Goal: Task Accomplishment & Management: Complete application form

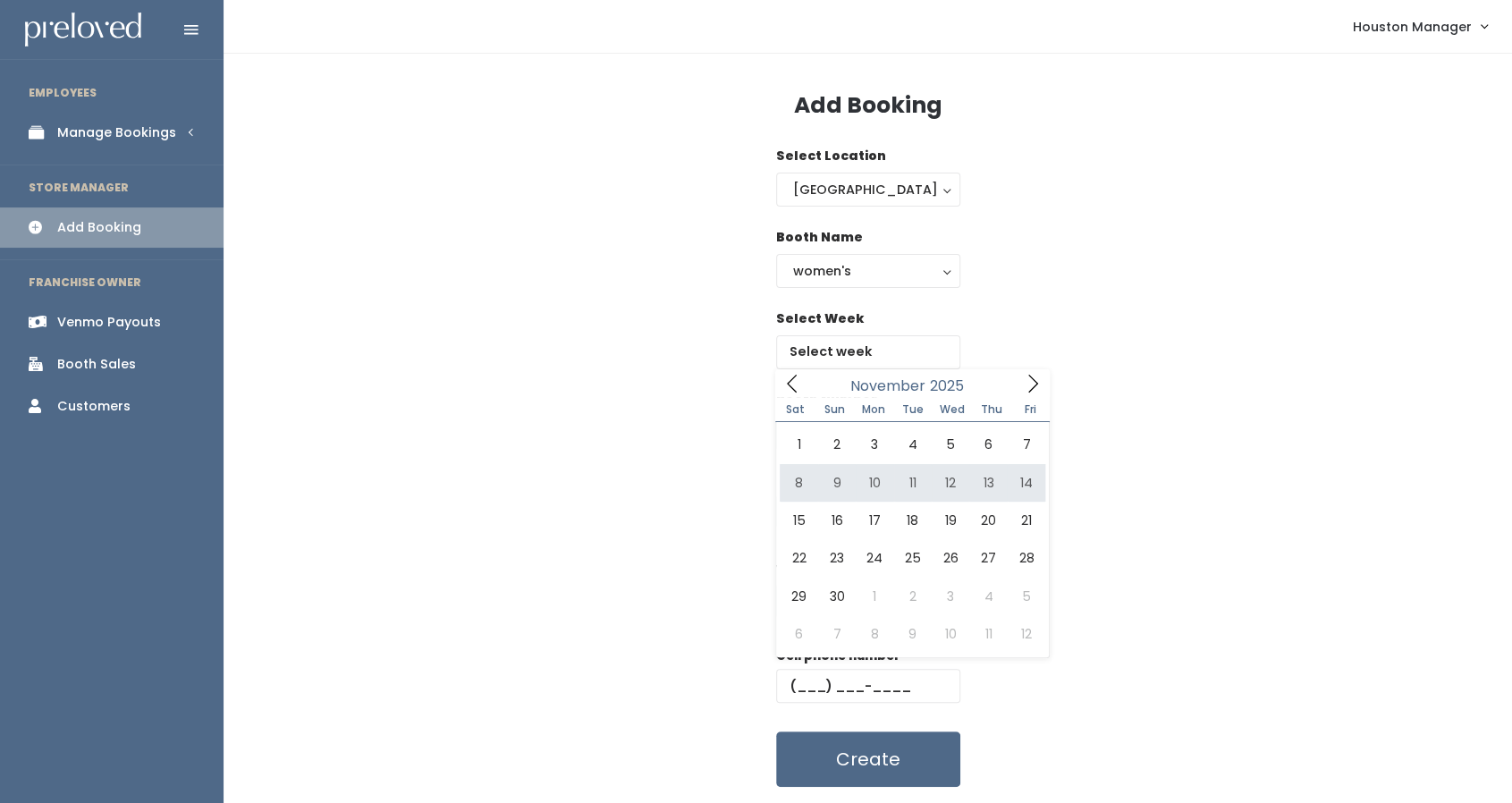
type input "[DATE] to [DATE]"
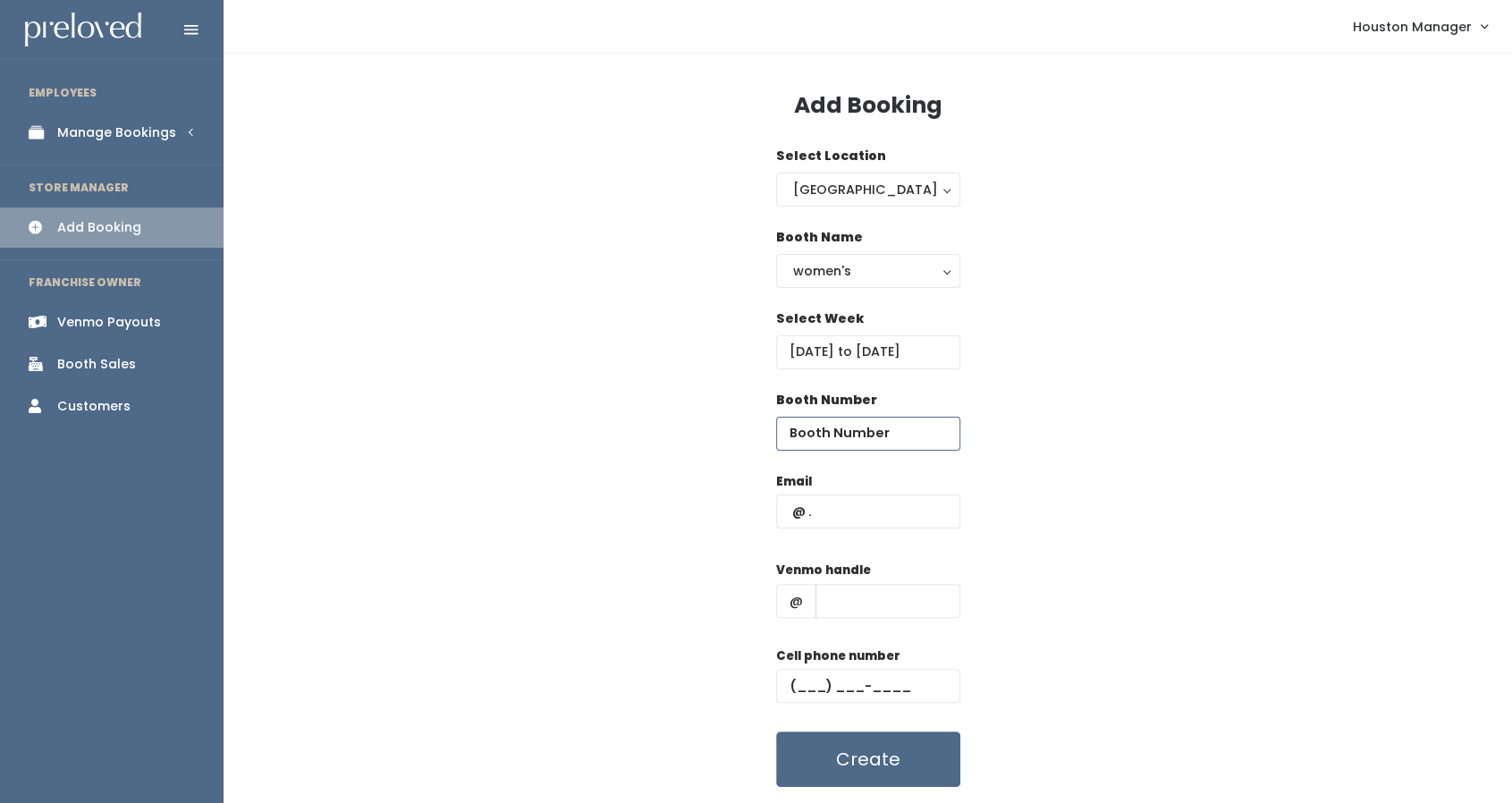
click at [849, 428] on input "number" at bounding box center [867, 433] width 184 height 34
type input "62"
click at [847, 514] on input "text" at bounding box center [867, 511] width 184 height 34
paste input "[EMAIL_ADDRESS][DOMAIN_NAME]"
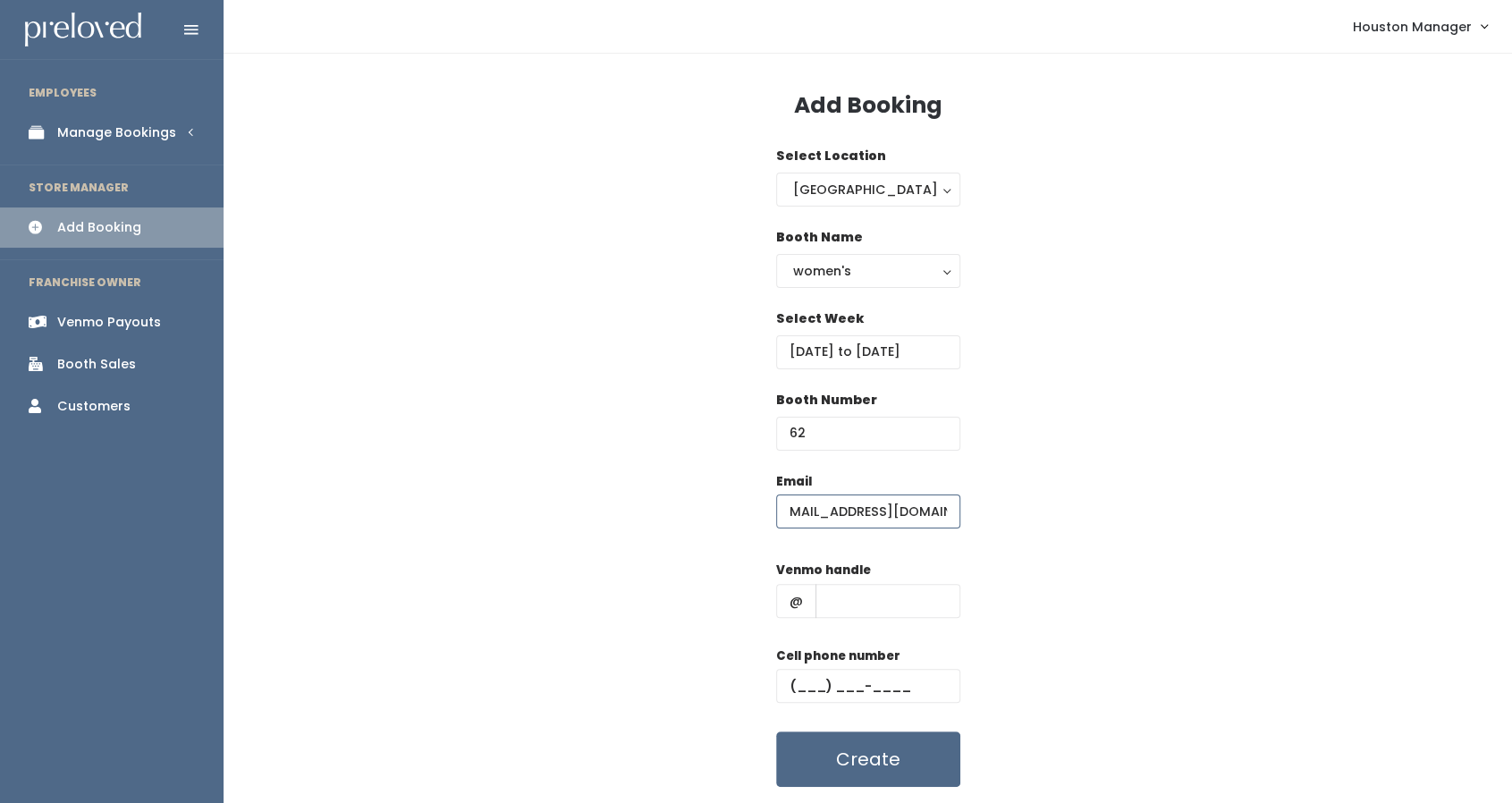
type input "[EMAIL_ADDRESS][DOMAIN_NAME]"
click at [855, 591] on input "text" at bounding box center [888, 601] width 145 height 34
type input "555"
click at [838, 701] on input "text" at bounding box center [867, 686] width 184 height 34
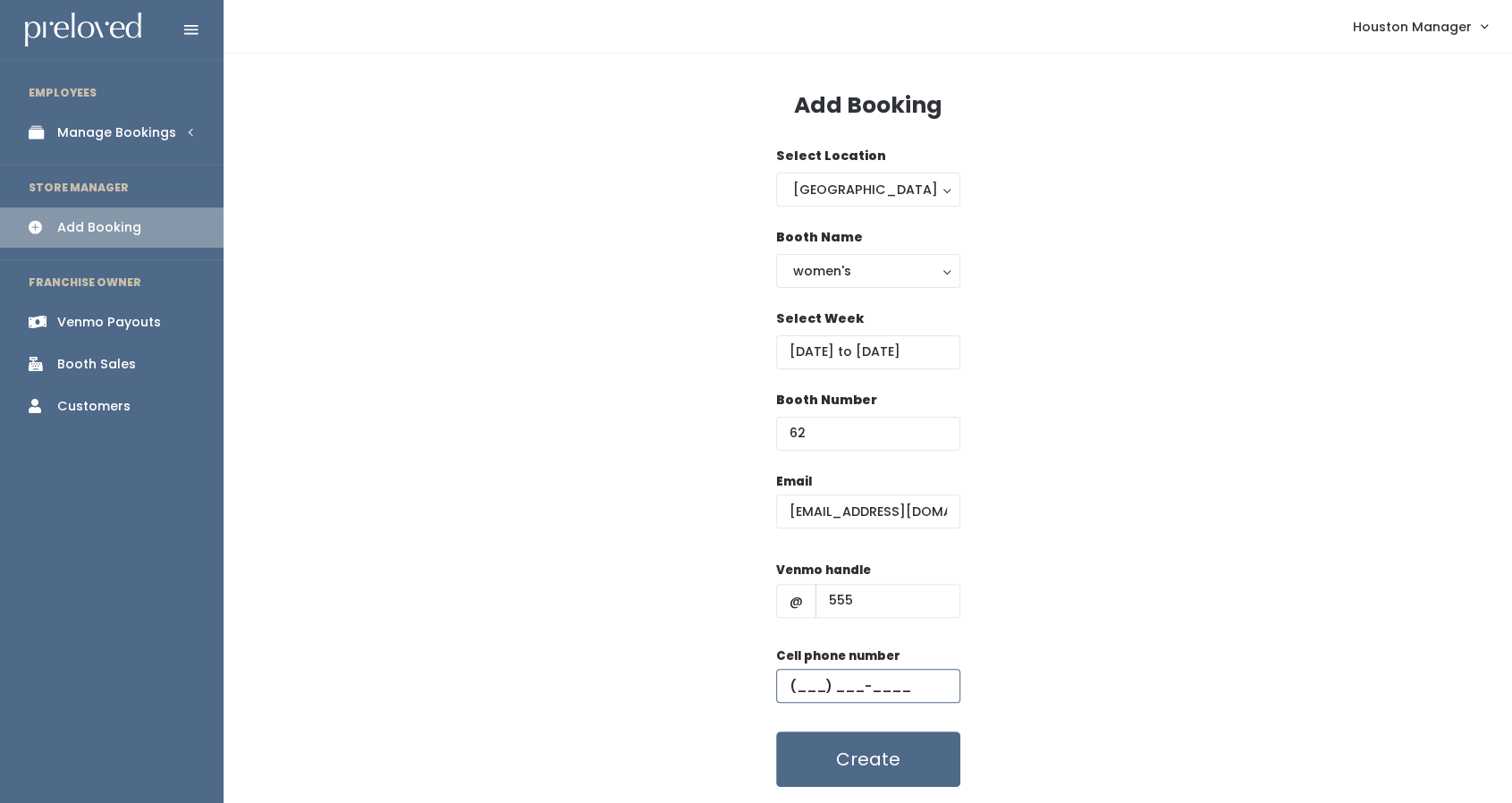
type input "[PHONE_NUMBER]"
click at [855, 267] on div "women's" at bounding box center [868, 271] width 151 height 20
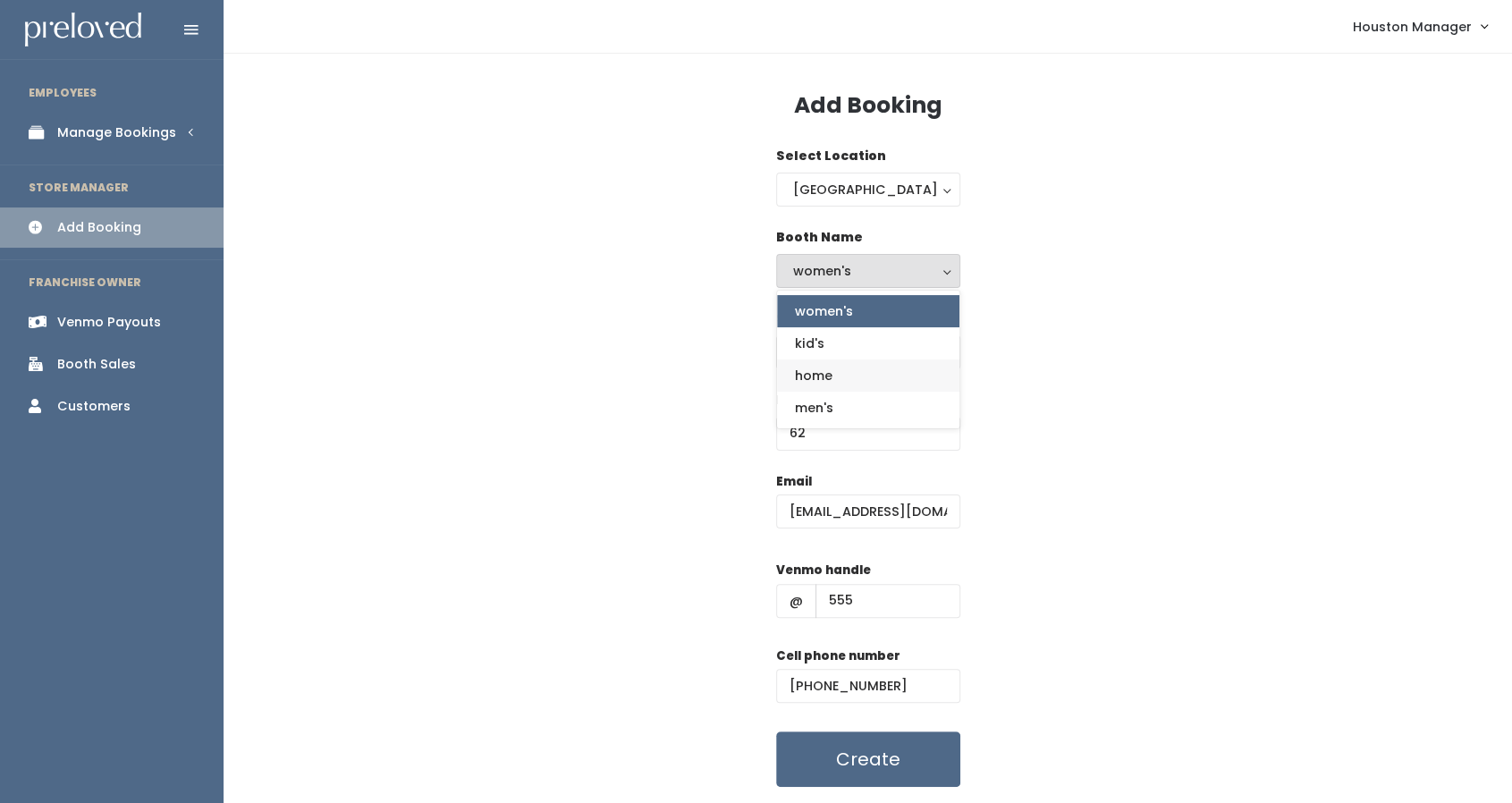
click at [836, 373] on link "home" at bounding box center [867, 375] width 182 height 32
select select "home"
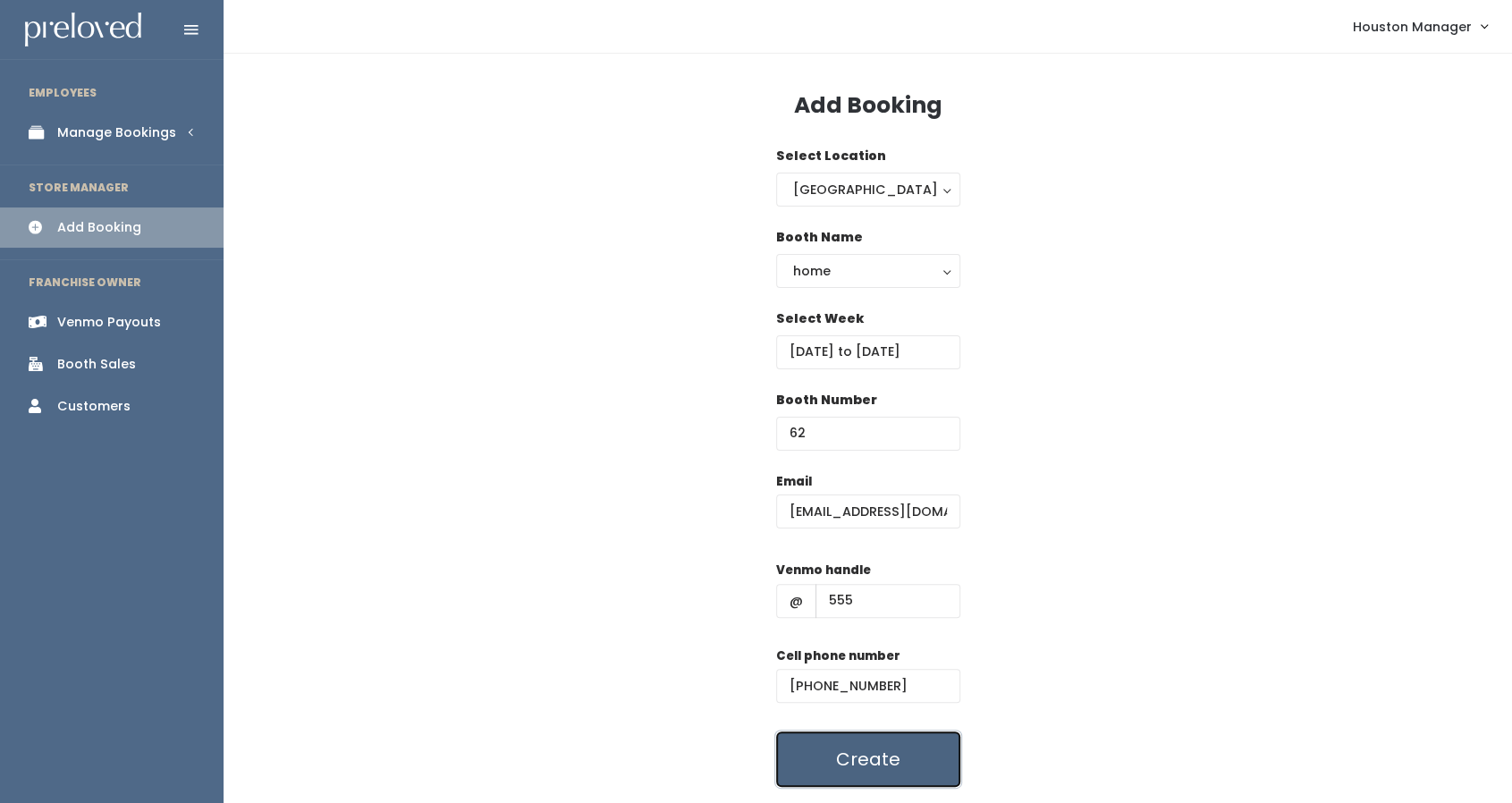
click at [855, 745] on button "Create" at bounding box center [867, 759] width 184 height 56
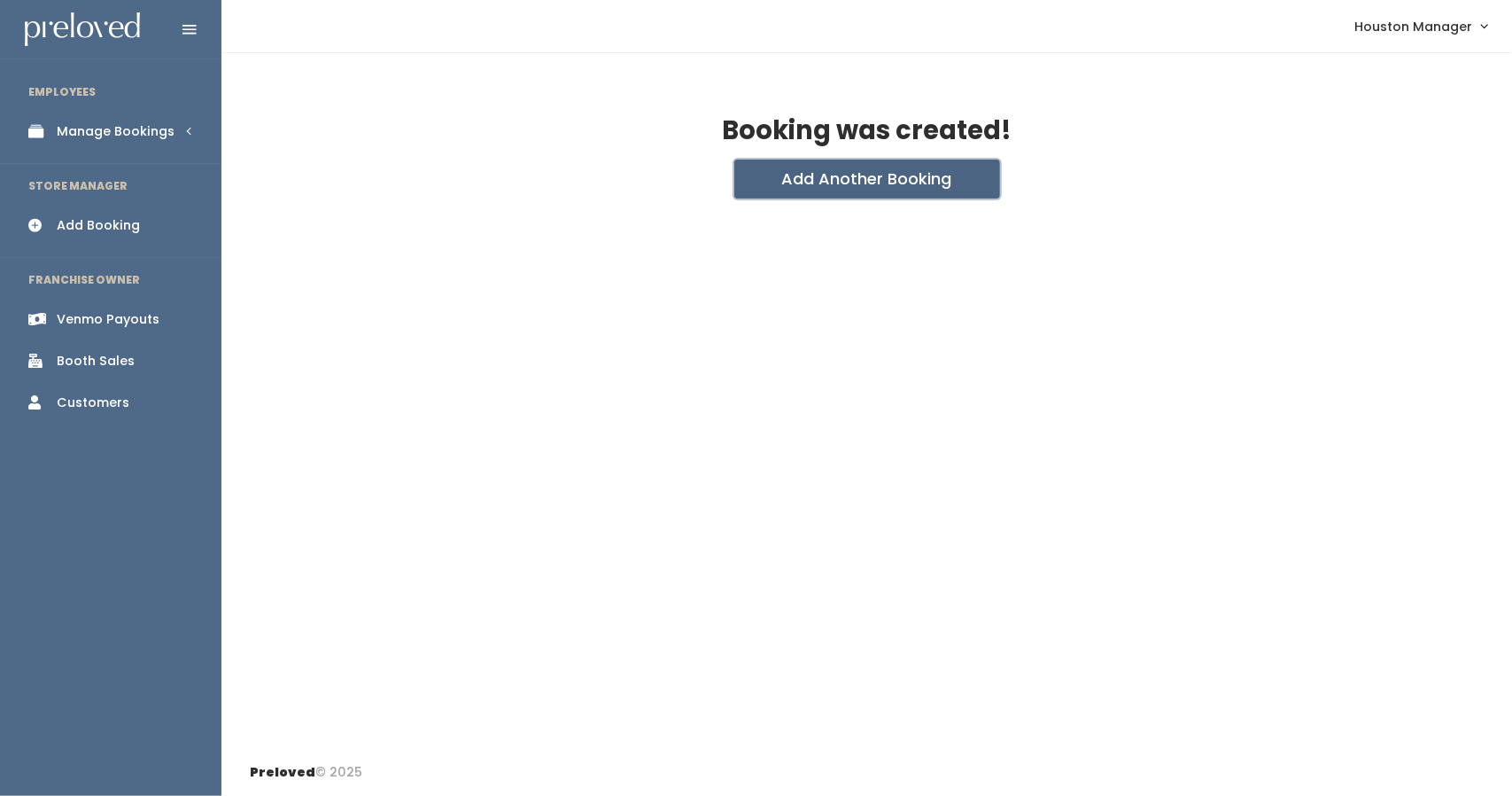
click at [809, 175] on button "Add Another Booking" at bounding box center [867, 179] width 266 height 39
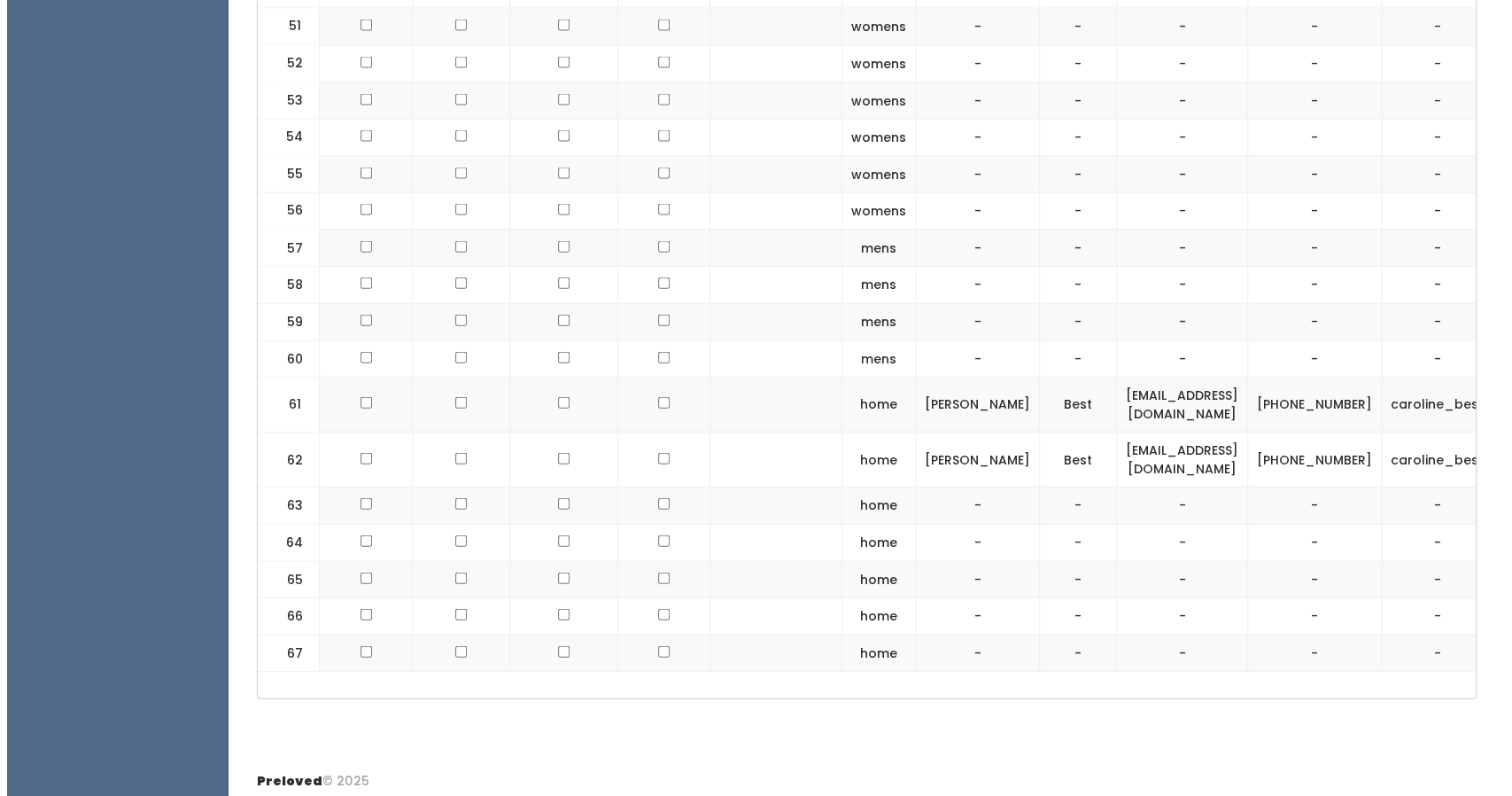
scroll to position [0, 13]
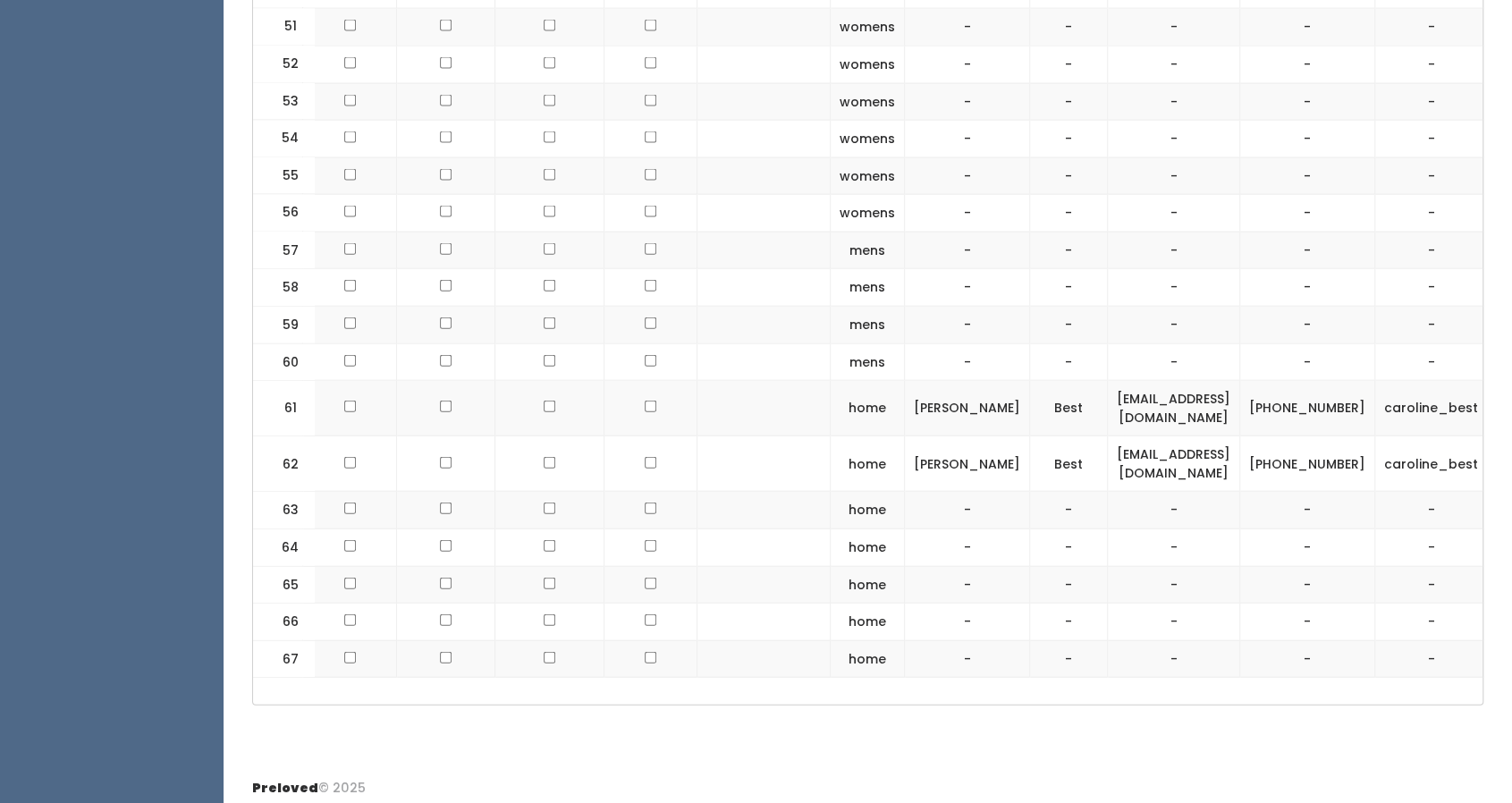
click at [1508, 397] on button "button" at bounding box center [1520, 409] width 23 height 23
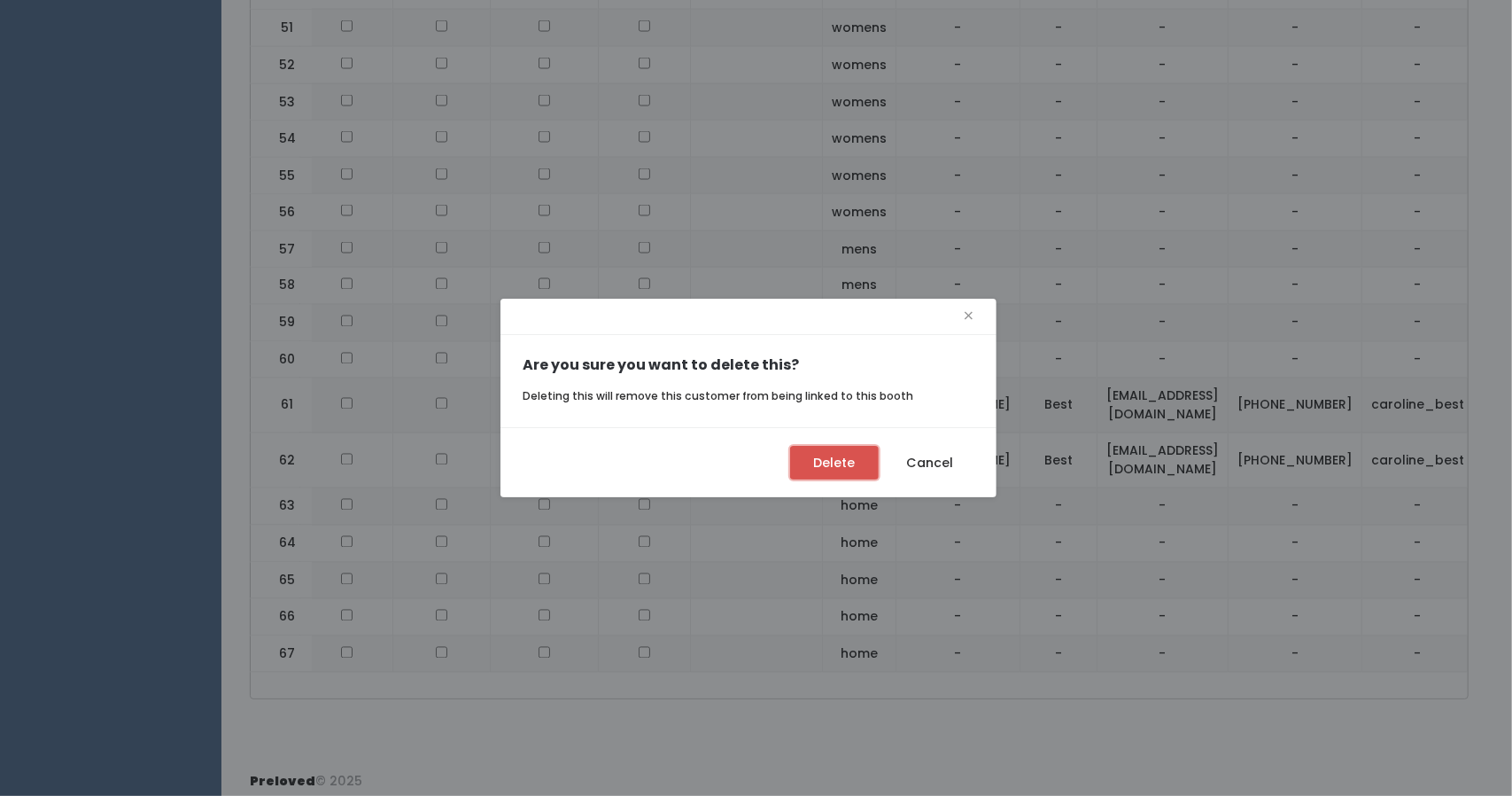
click at [854, 461] on button "Delete" at bounding box center [834, 462] width 88 height 34
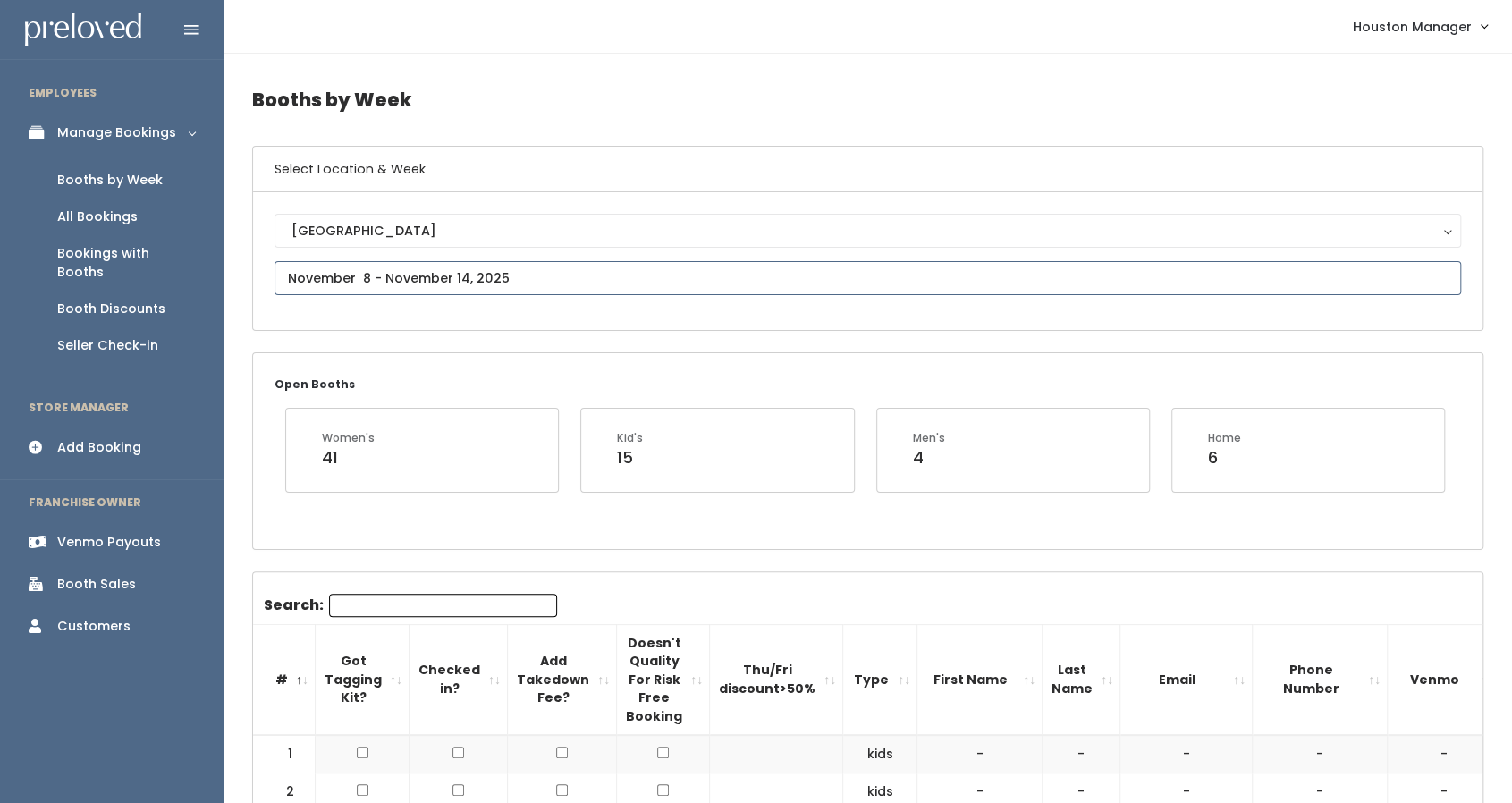
click at [399, 265] on input "text" at bounding box center [867, 278] width 1186 height 34
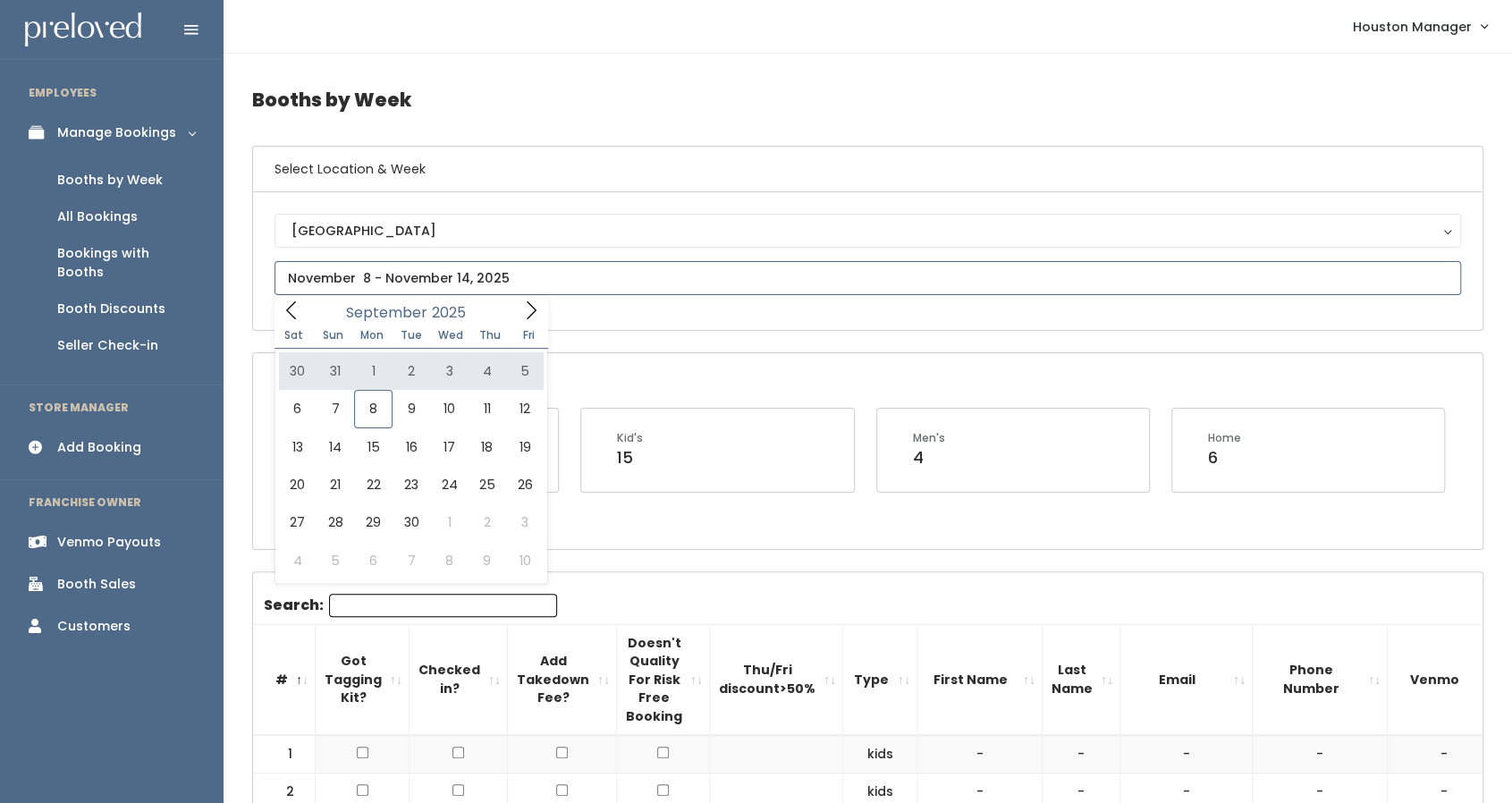
click at [534, 307] on icon at bounding box center [531, 309] width 10 height 18
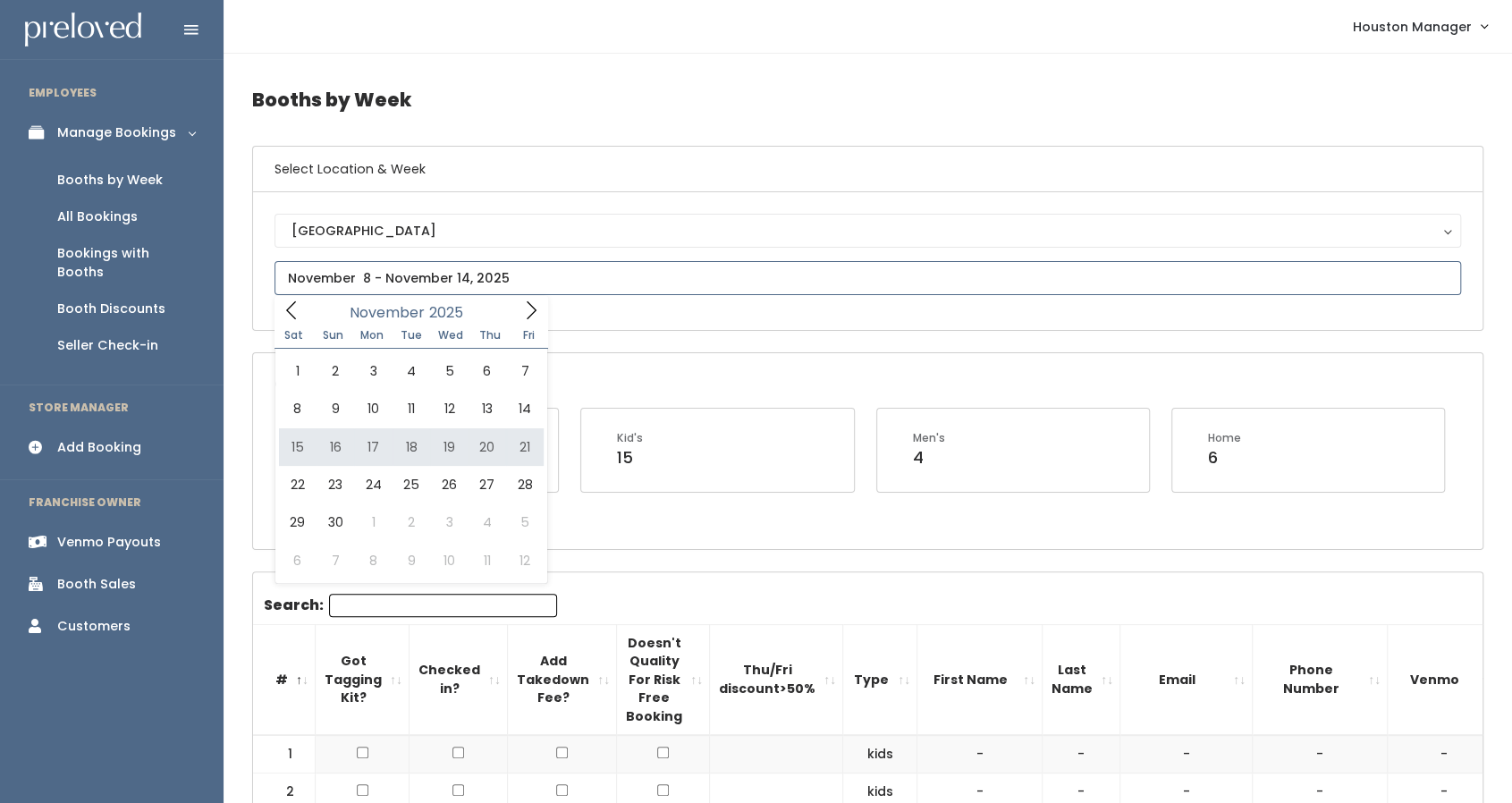
type input "[DATE] to [DATE]"
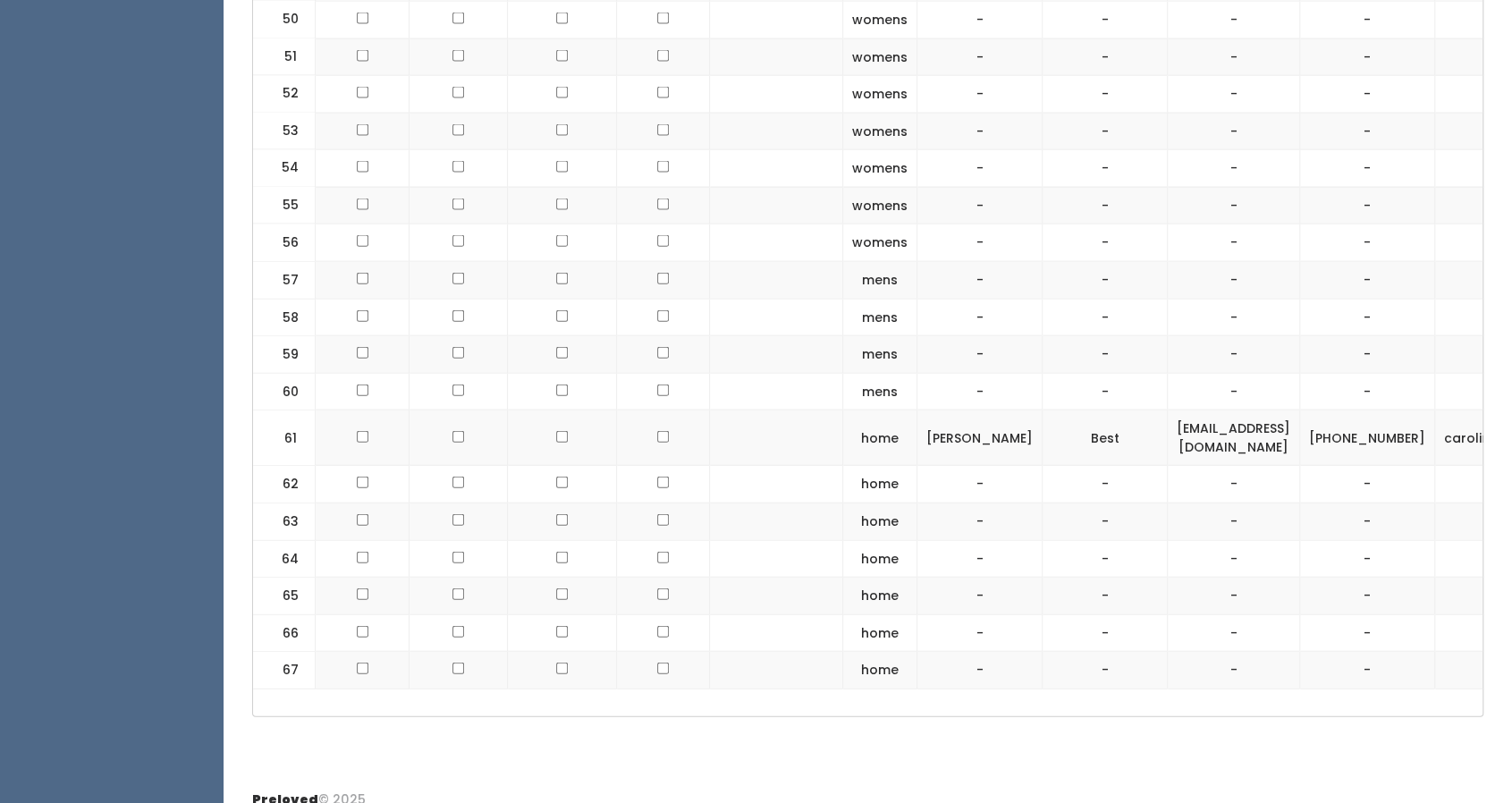
scroll to position [2593, 0]
click at [1168, 412] on td "[EMAIL_ADDRESS][DOMAIN_NAME]" at bounding box center [1233, 438] width 132 height 56
copy tr "[EMAIL_ADDRESS][DOMAIN_NAME]"
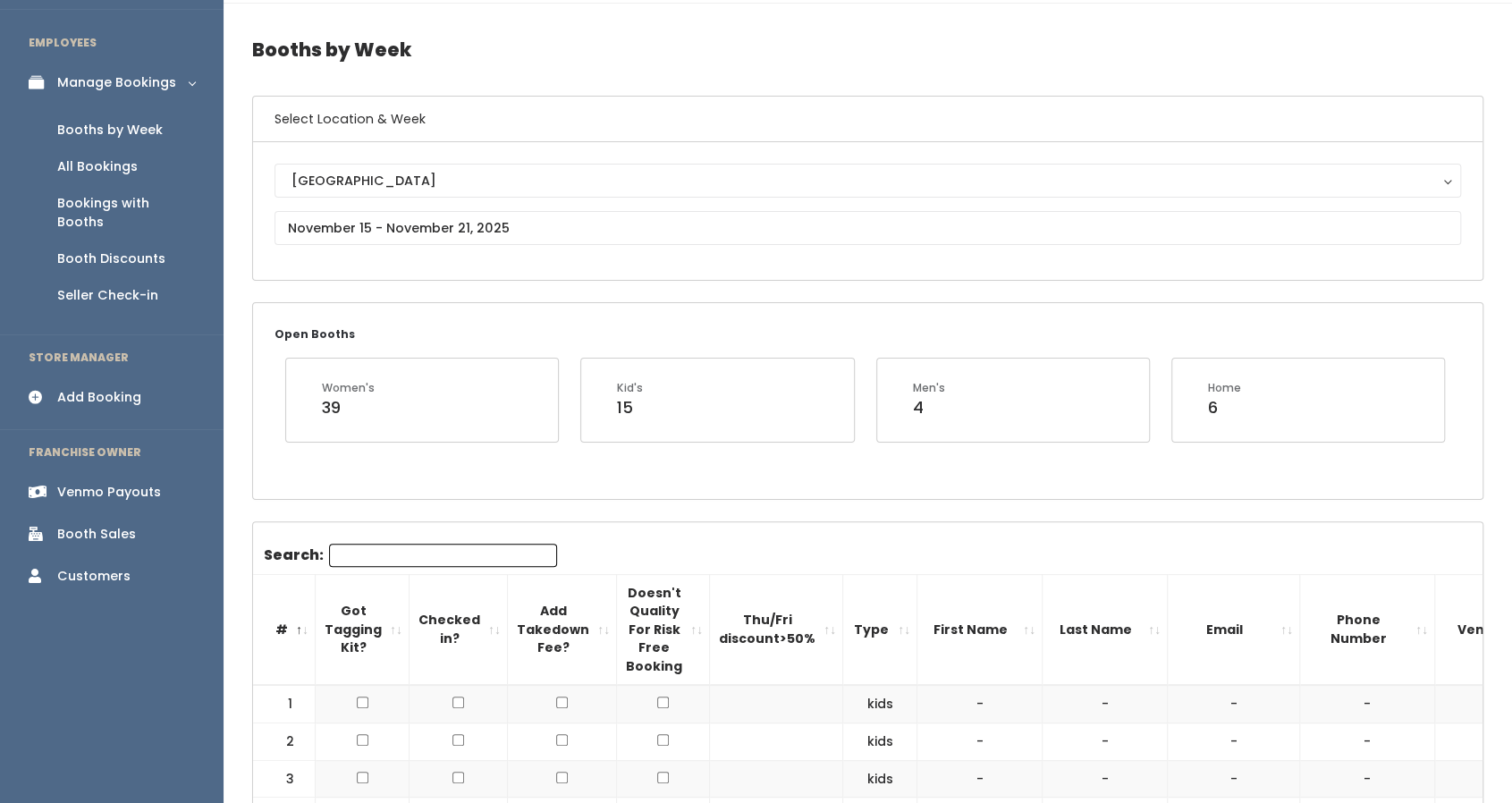
scroll to position [30, 0]
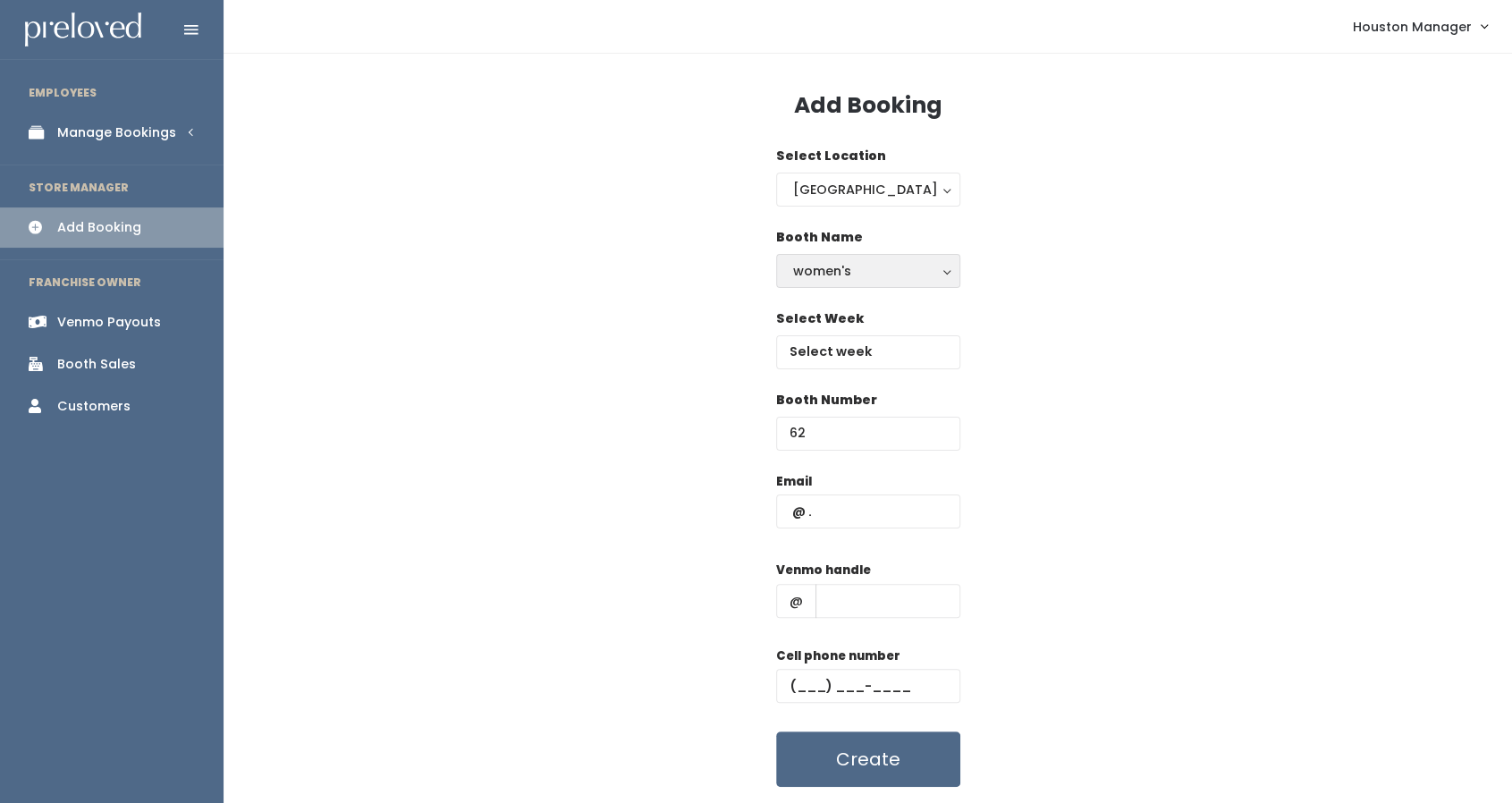
type input "62"
click at [879, 275] on div "women's" at bounding box center [868, 271] width 151 height 20
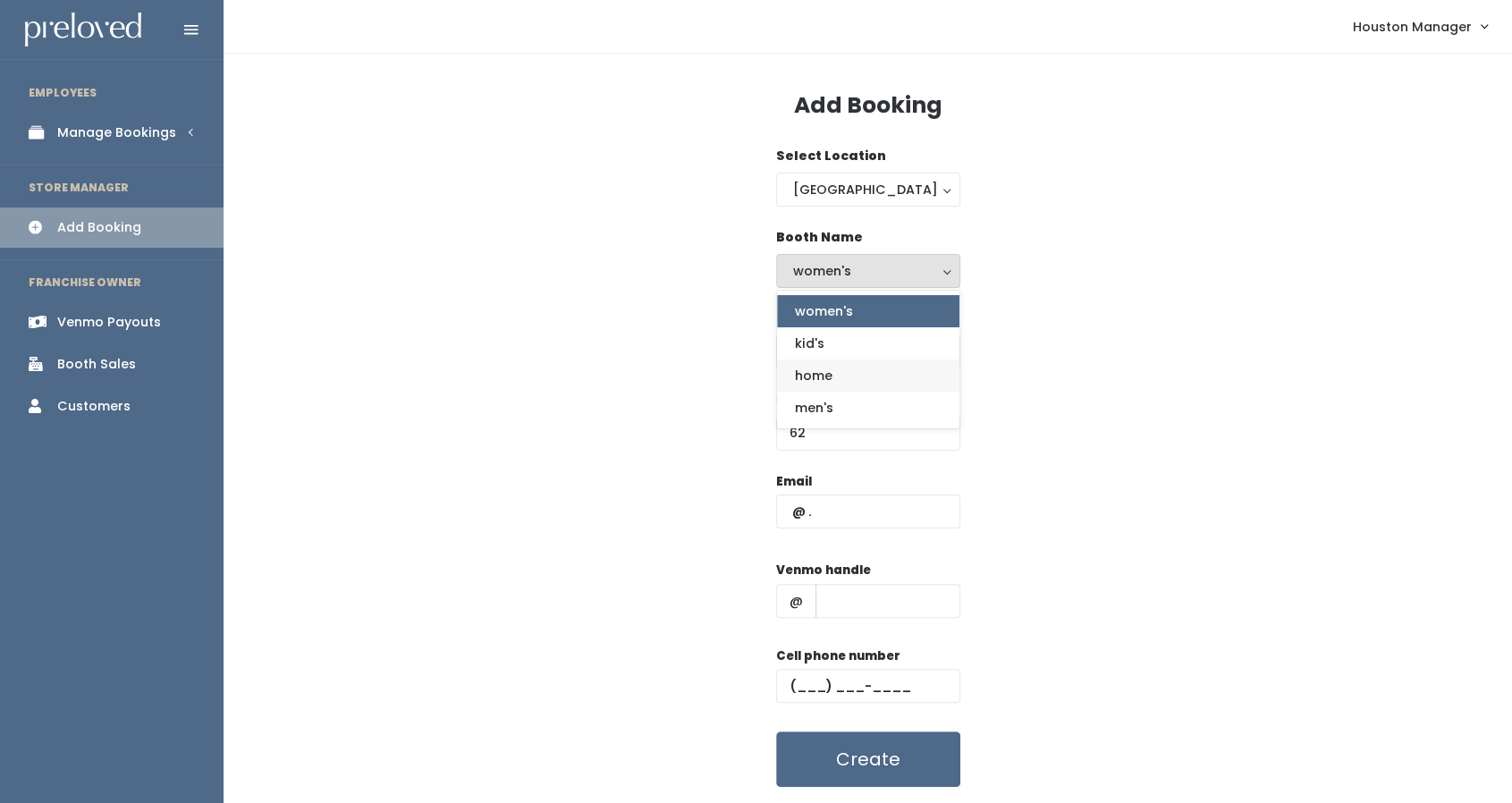
click at [826, 362] on link "home" at bounding box center [867, 375] width 182 height 32
select select "home"
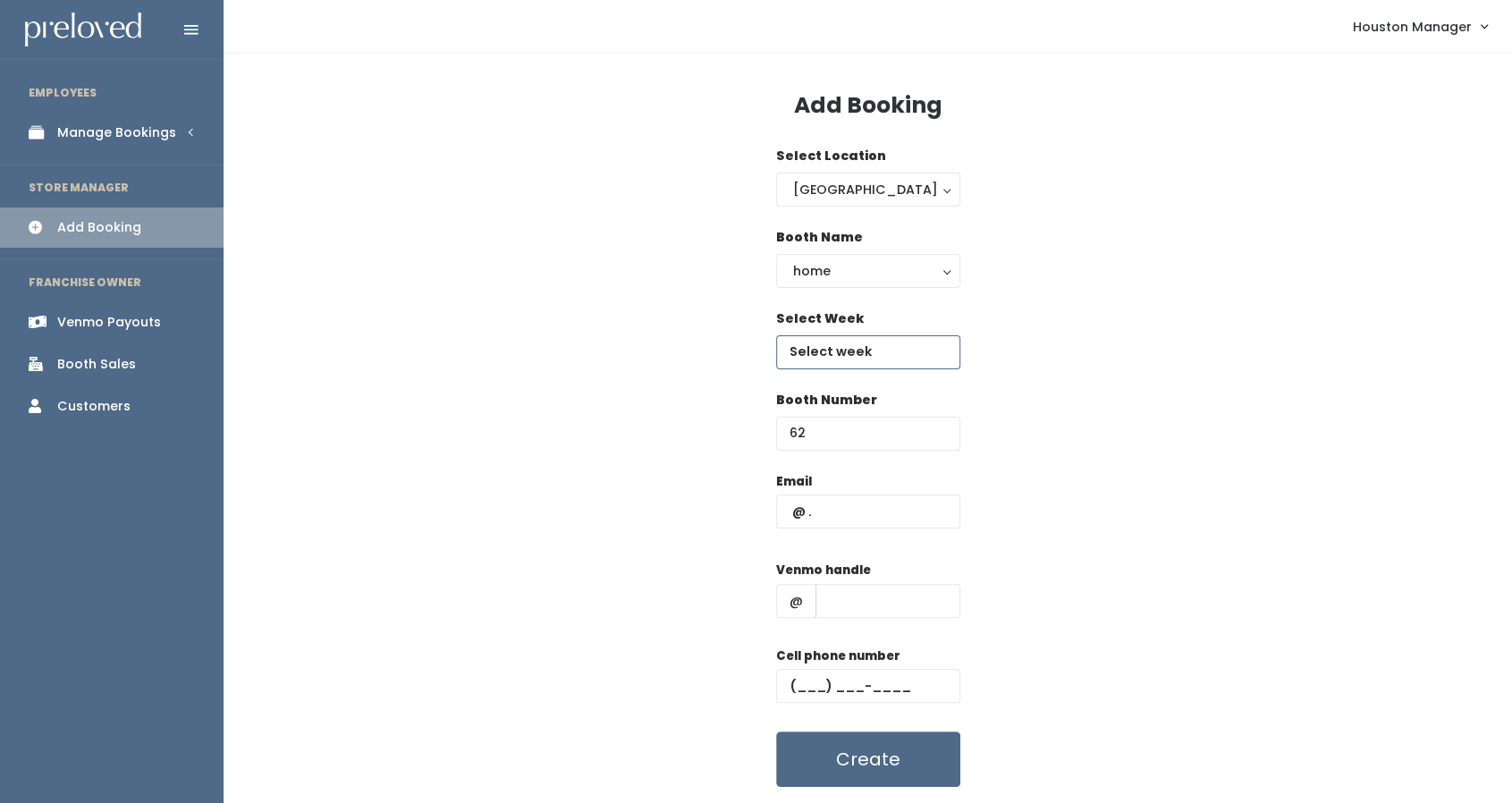
click at [826, 362] on body "EMPLOYEES Manage Bookings Booths by Week All Bookings Bookings with Booths Boot…" at bounding box center [756, 427] width 1512 height 856
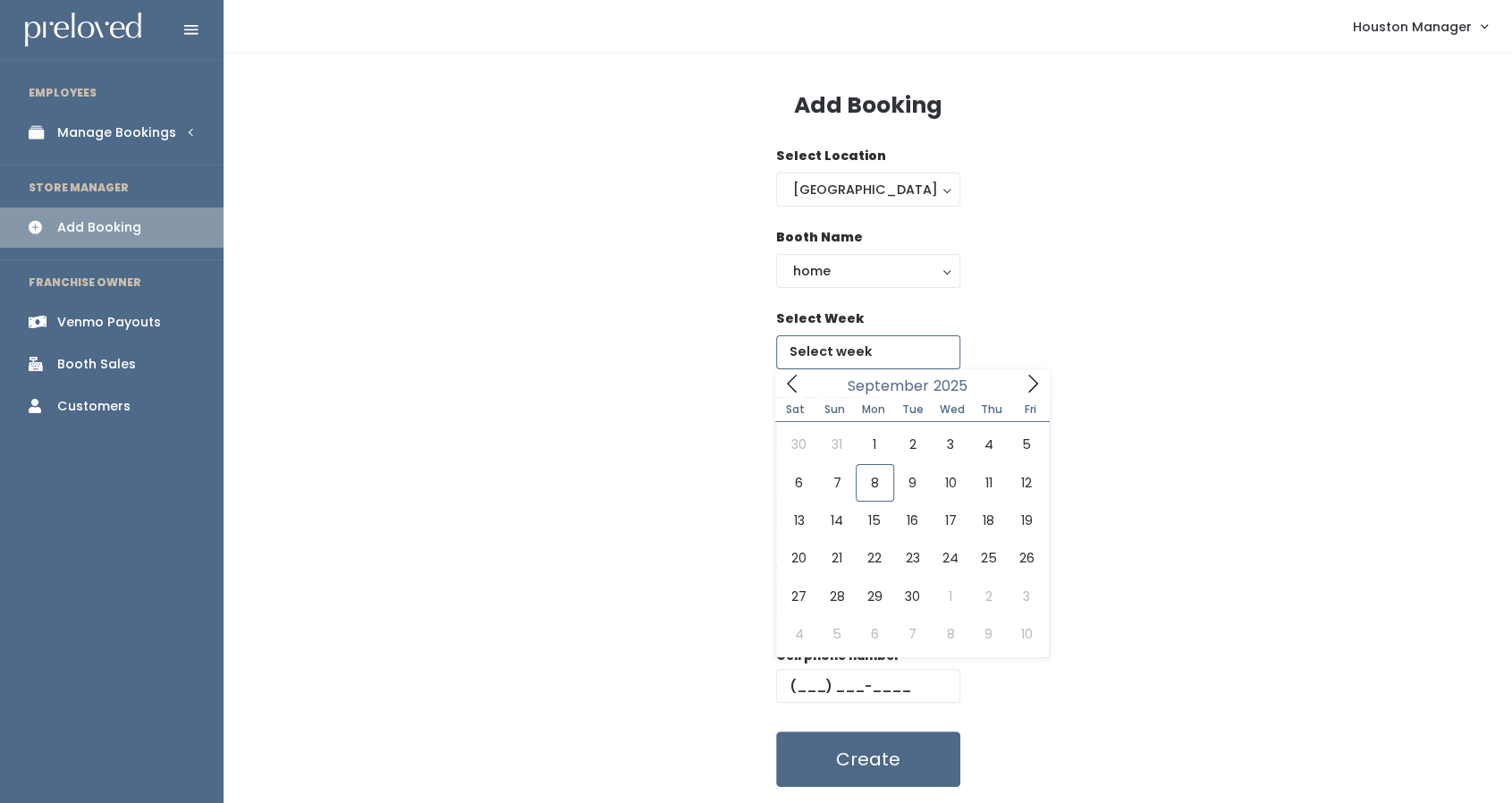
click at [1030, 380] on icon at bounding box center [1033, 383] width 20 height 20
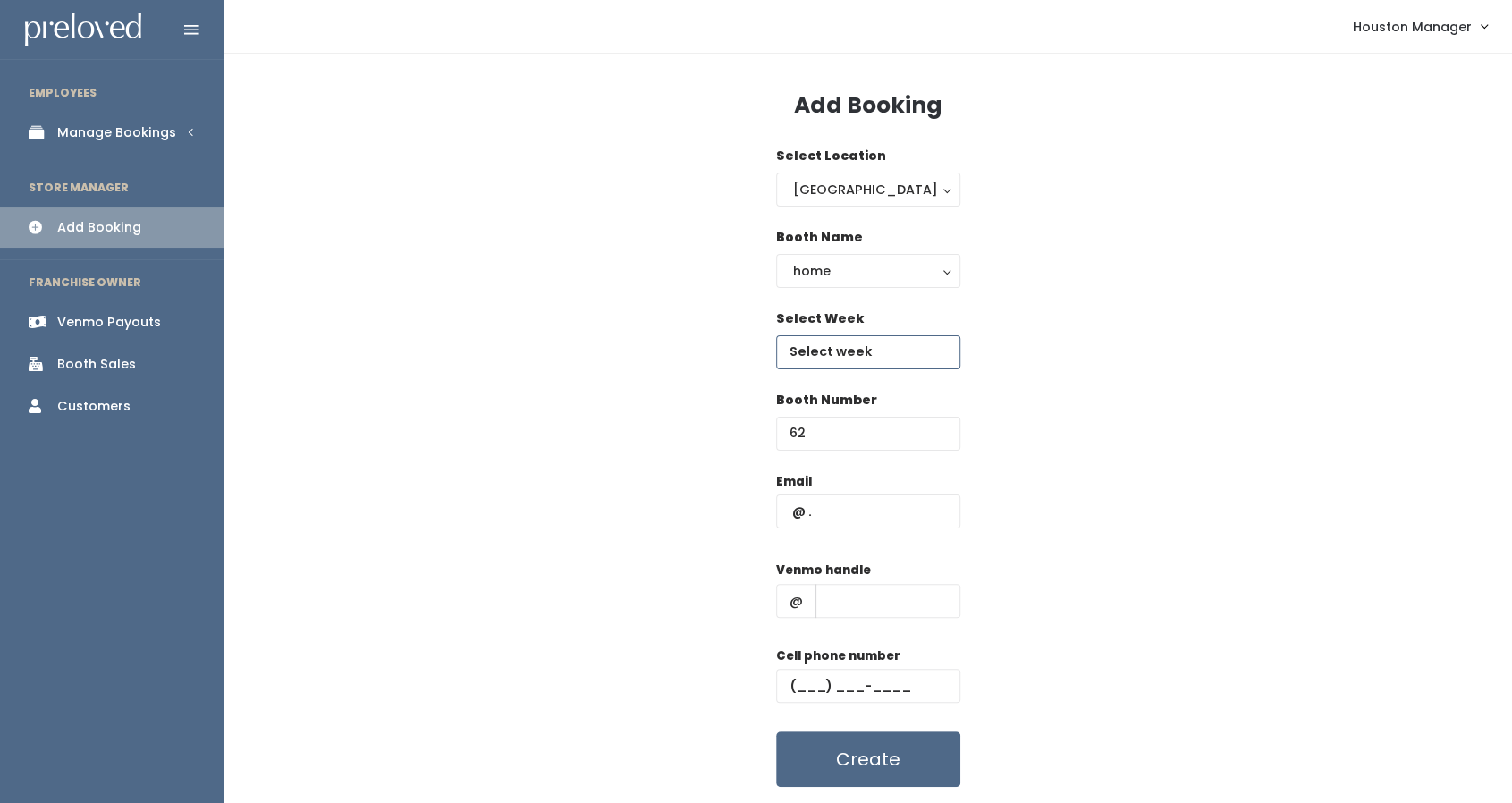
type input "[DATE] to [DATE]"
click at [838, 505] on input "text" at bounding box center [867, 511] width 184 height 34
paste input "[EMAIL_ADDRESS][DOMAIN_NAME]"
type input "[EMAIL_ADDRESS][DOMAIN_NAME]"
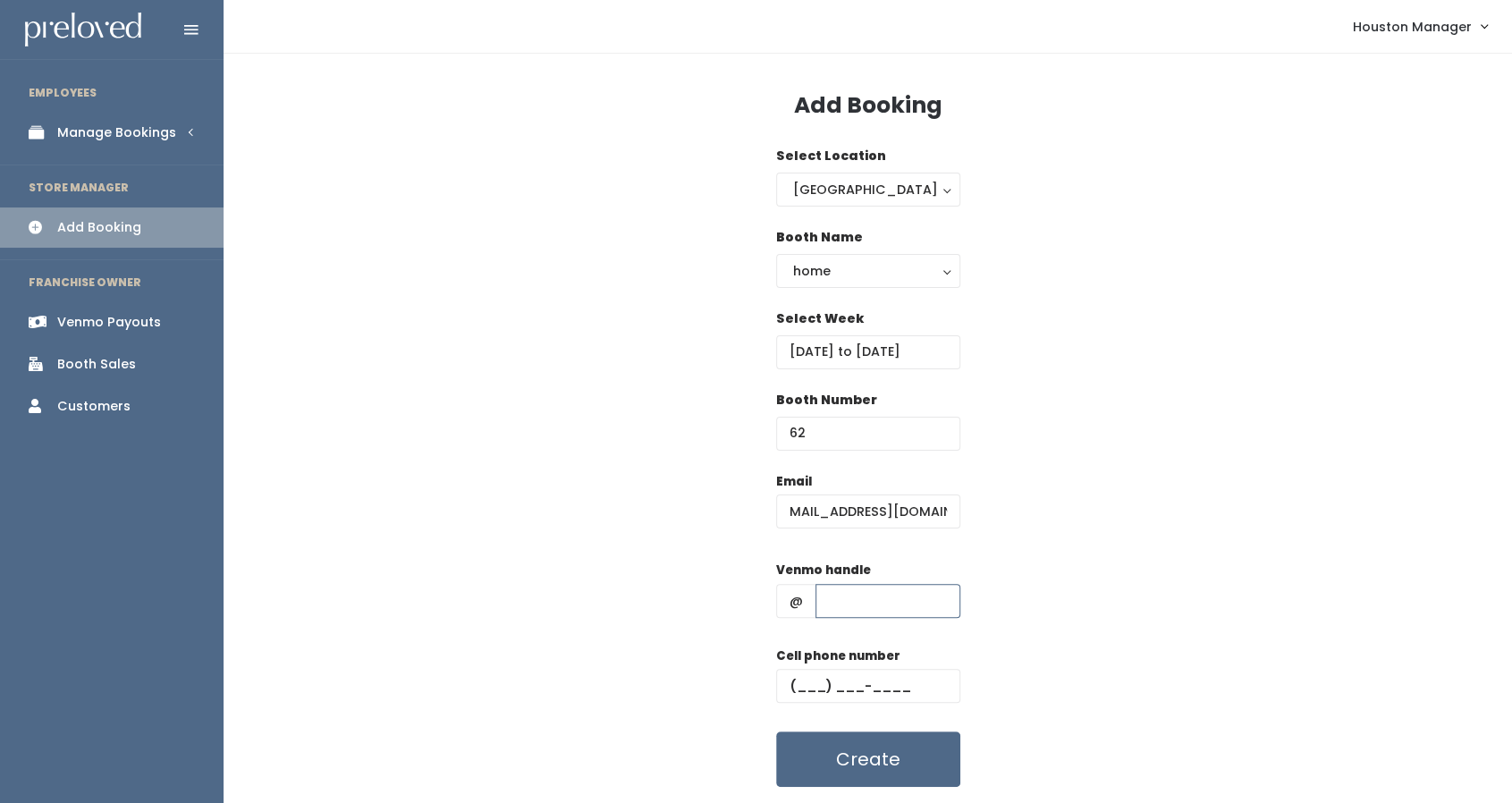
click at [894, 602] on input "text" at bounding box center [888, 601] width 145 height 34
type input "555"
click at [864, 652] on label "Cell phone number" at bounding box center [837, 656] width 124 height 18
click at [858, 684] on input "text" at bounding box center [867, 686] width 184 height 34
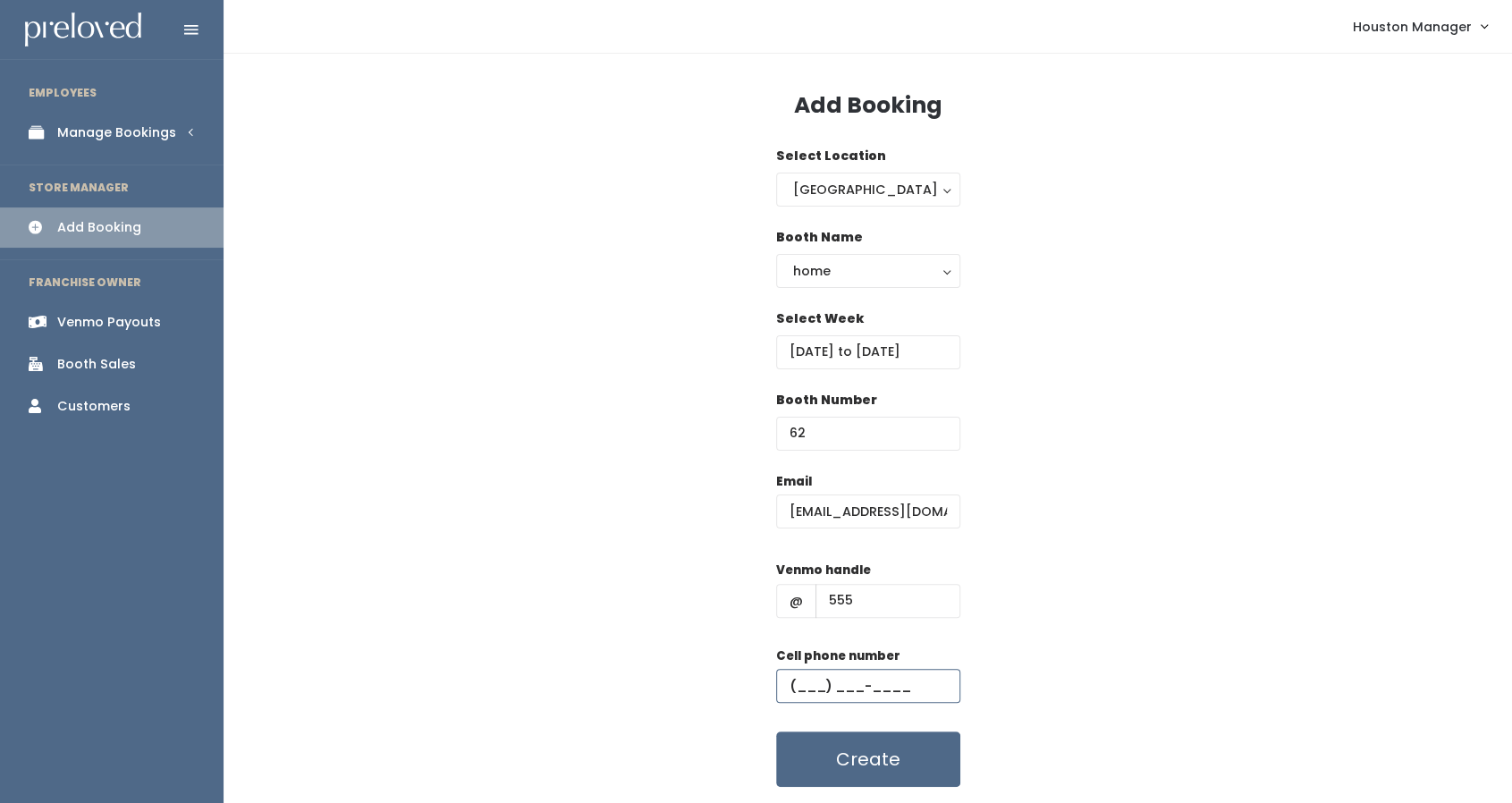
type input "[PHONE_NUMBER]"
click at [810, 769] on button "Create" at bounding box center [867, 759] width 184 height 56
